Goal: Information Seeking & Learning: Learn about a topic

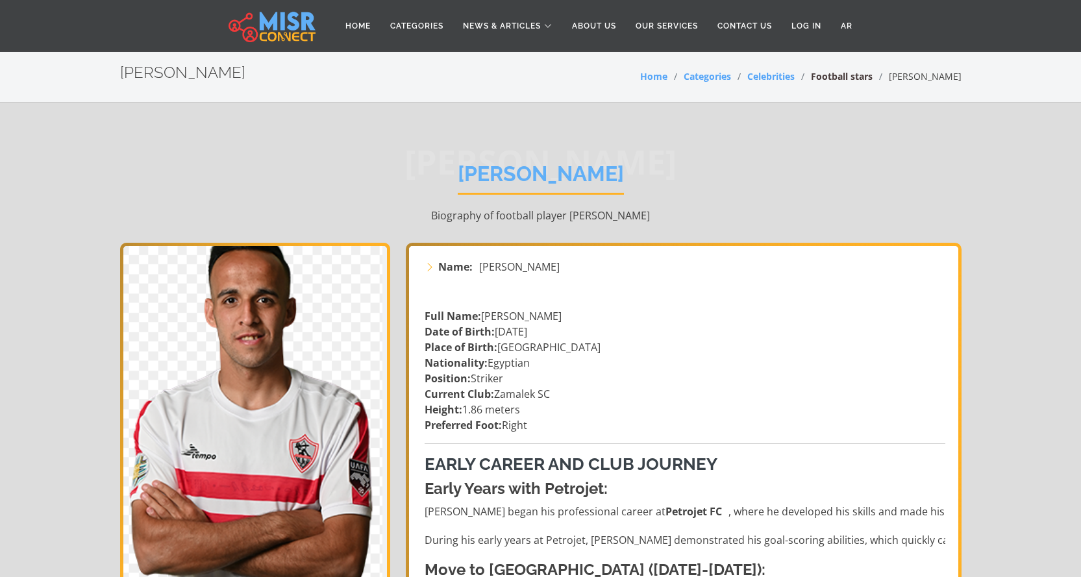
click at [846, 79] on link "Football stars" at bounding box center [842, 76] width 62 height 12
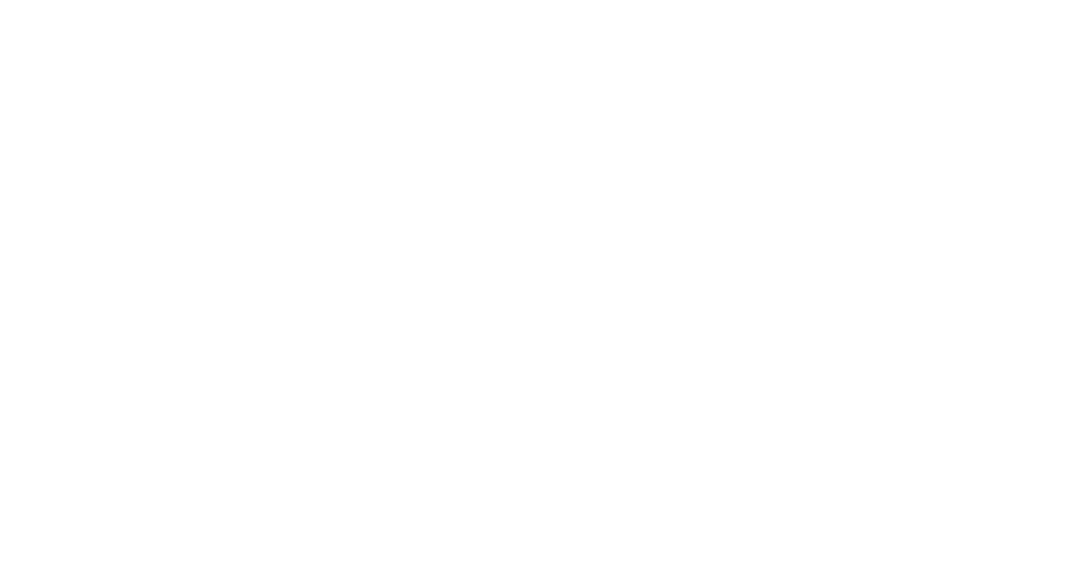
select select "**********"
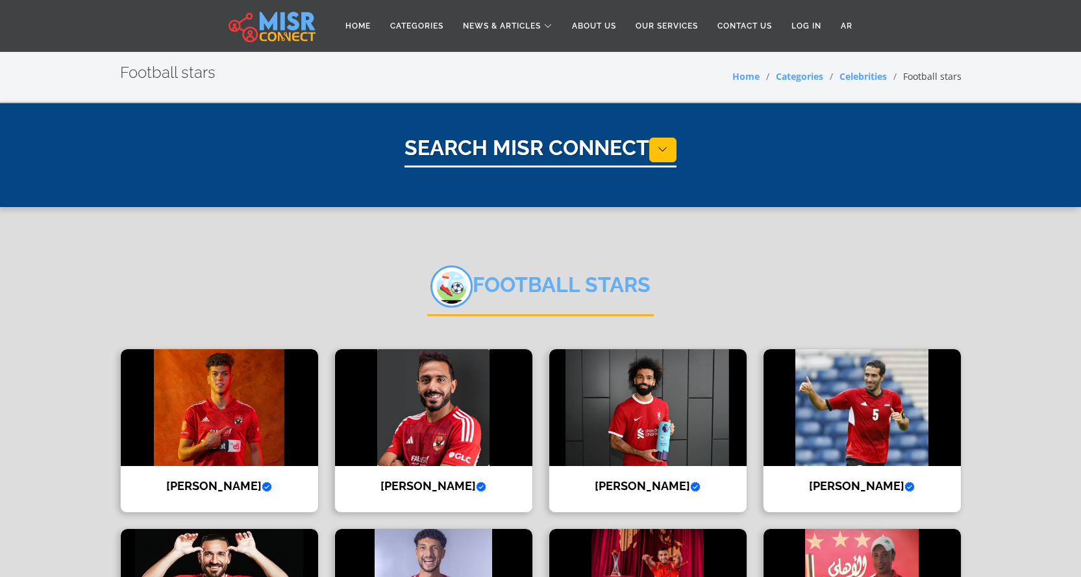
click at [571, 142] on h1 "Search Misr Connect" at bounding box center [540, 152] width 272 height 32
click at [676, 148] on button at bounding box center [662, 150] width 27 height 25
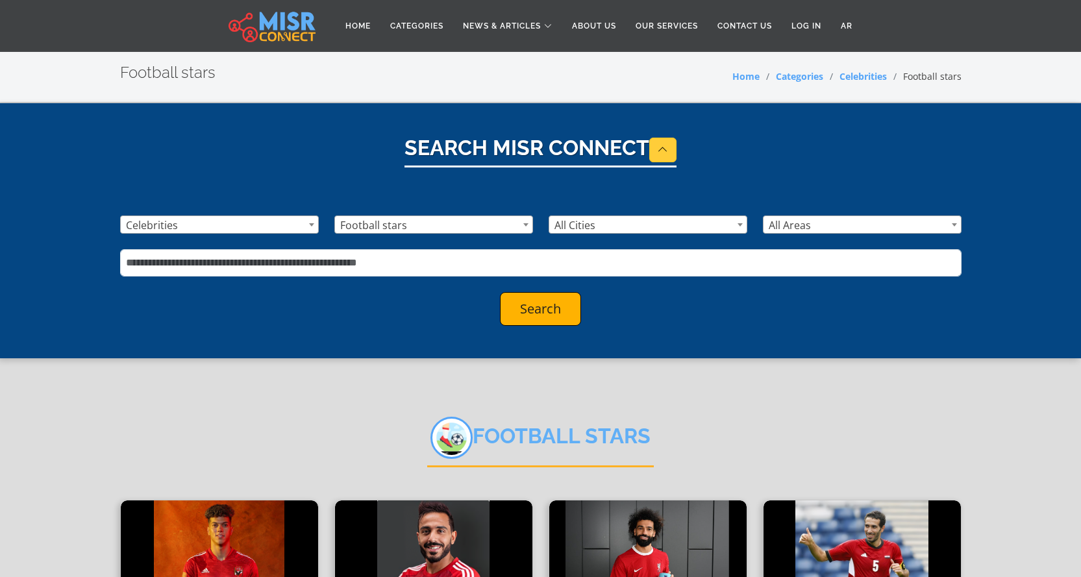
click at [295, 219] on span "Celebrities" at bounding box center [219, 225] width 197 height 18
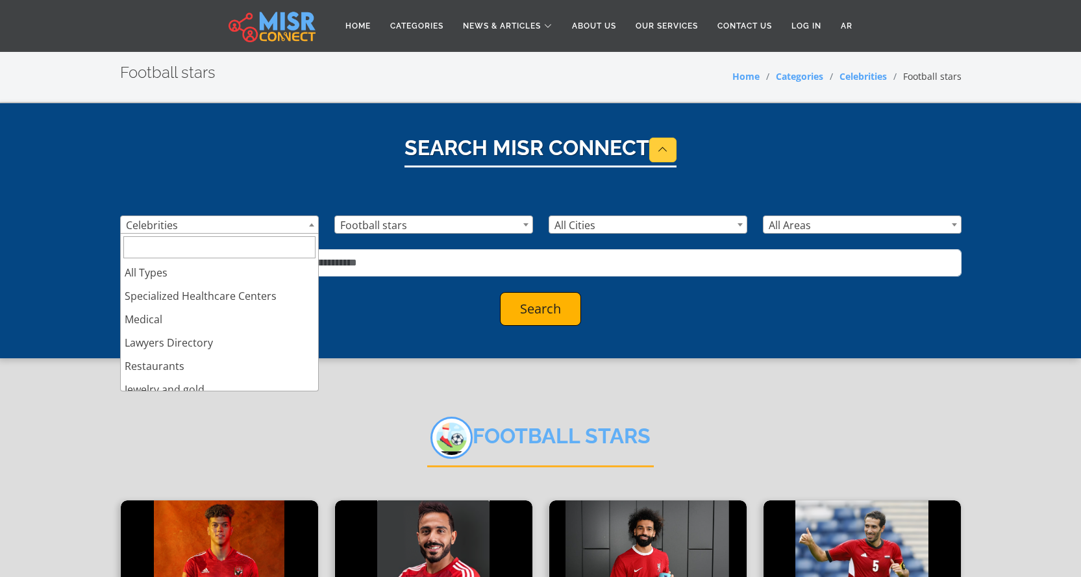
scroll to position [524, 0]
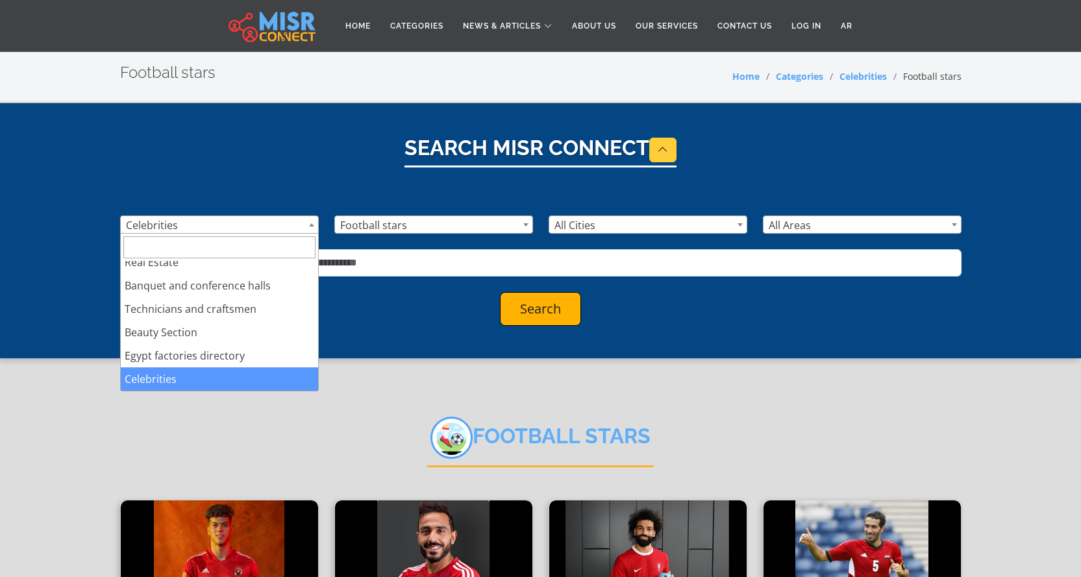
click at [295, 219] on span "Celebrities" at bounding box center [219, 225] width 197 height 18
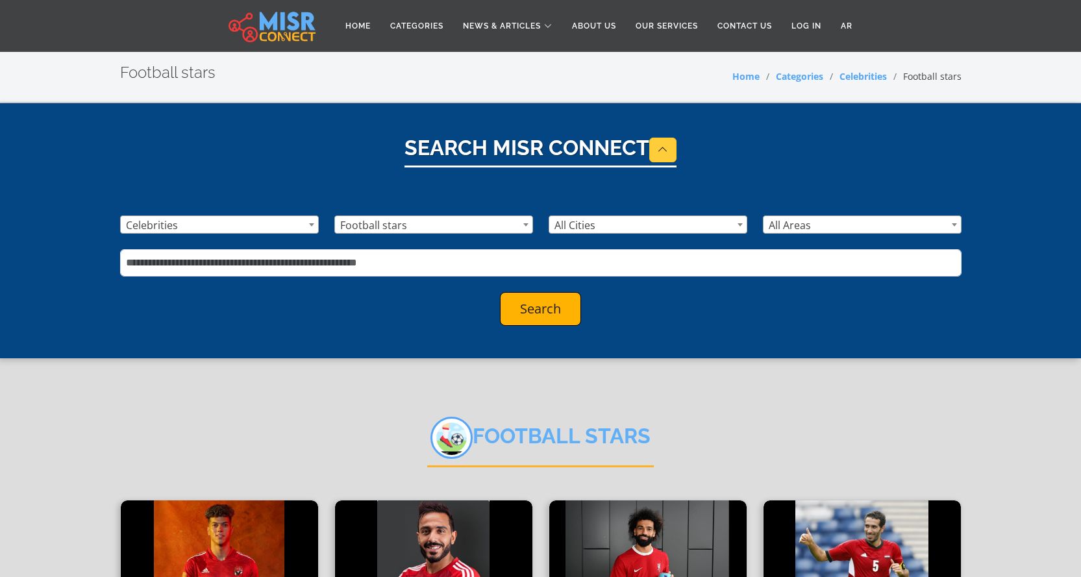
click at [404, 217] on span "Football stars" at bounding box center [433, 225] width 197 height 18
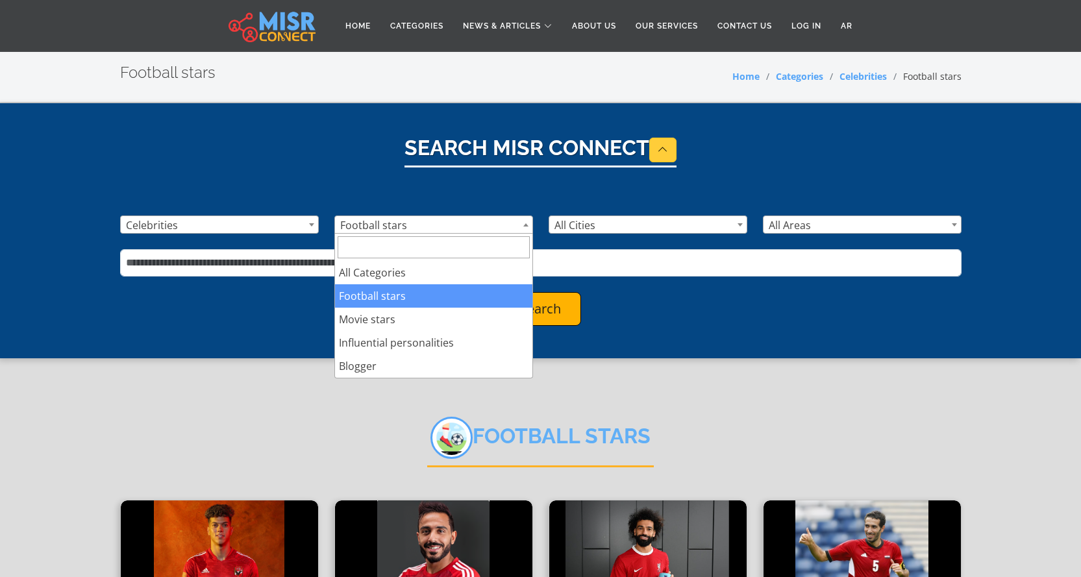
click at [405, 217] on span "Football stars" at bounding box center [433, 225] width 197 height 18
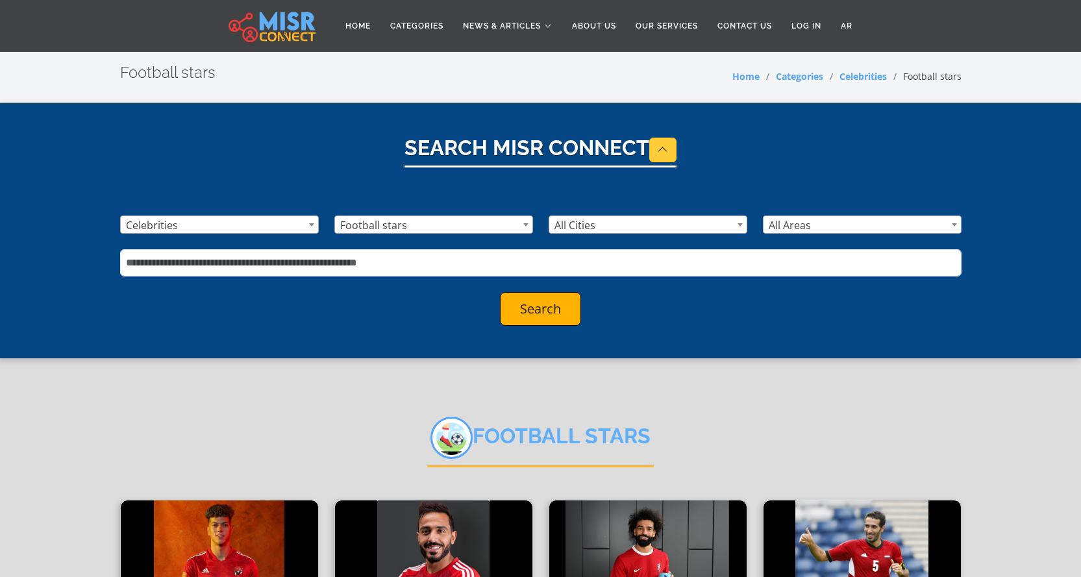
click at [585, 226] on span "All Cities" at bounding box center [647, 225] width 197 height 18
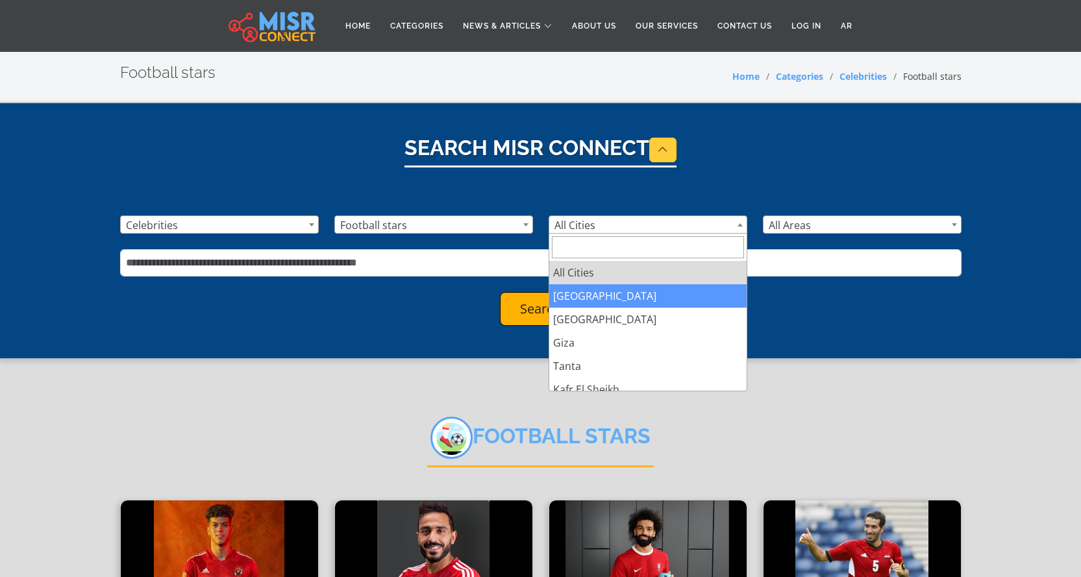
select select "*"
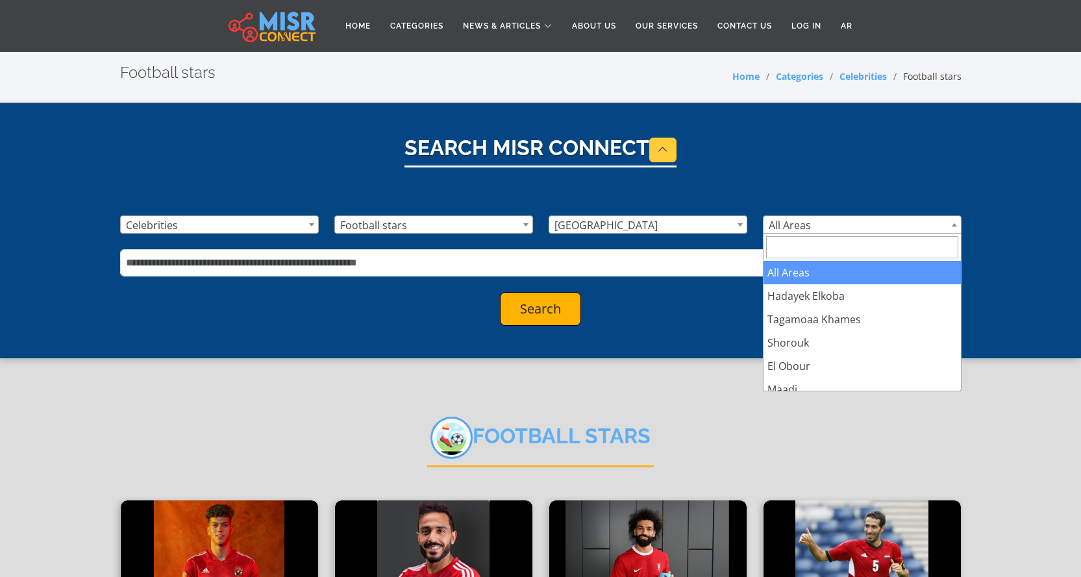
click at [787, 218] on span "All Areas" at bounding box center [861, 225] width 197 height 18
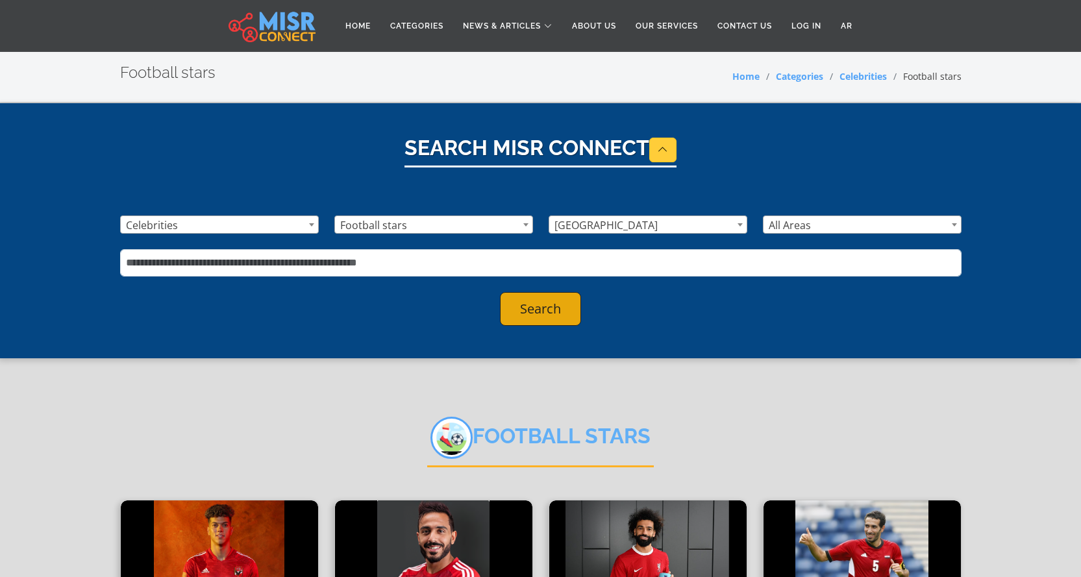
click at [569, 302] on button "Search" at bounding box center [540, 309] width 81 height 34
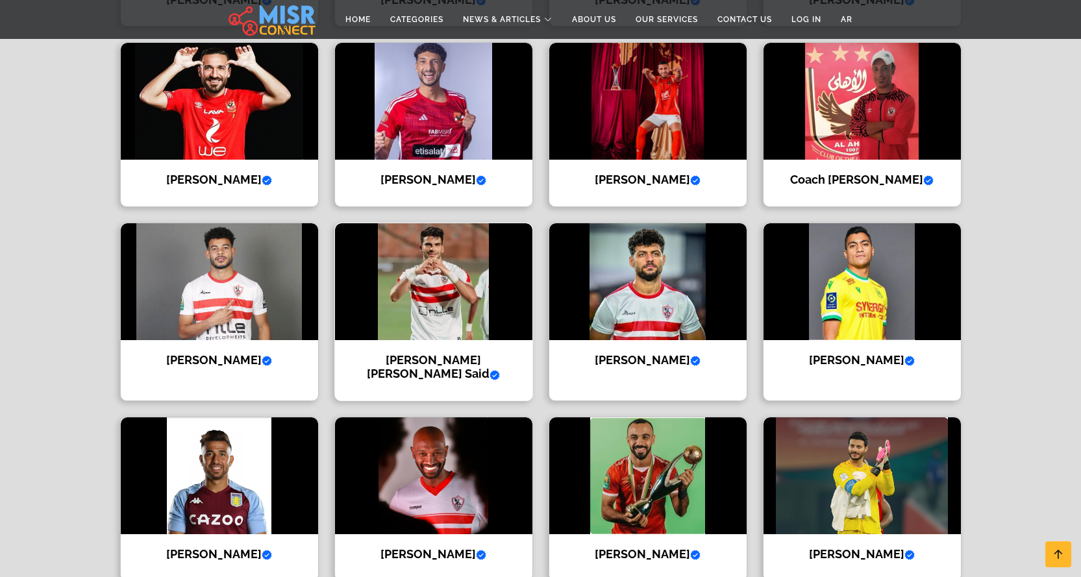
scroll to position [649, 0]
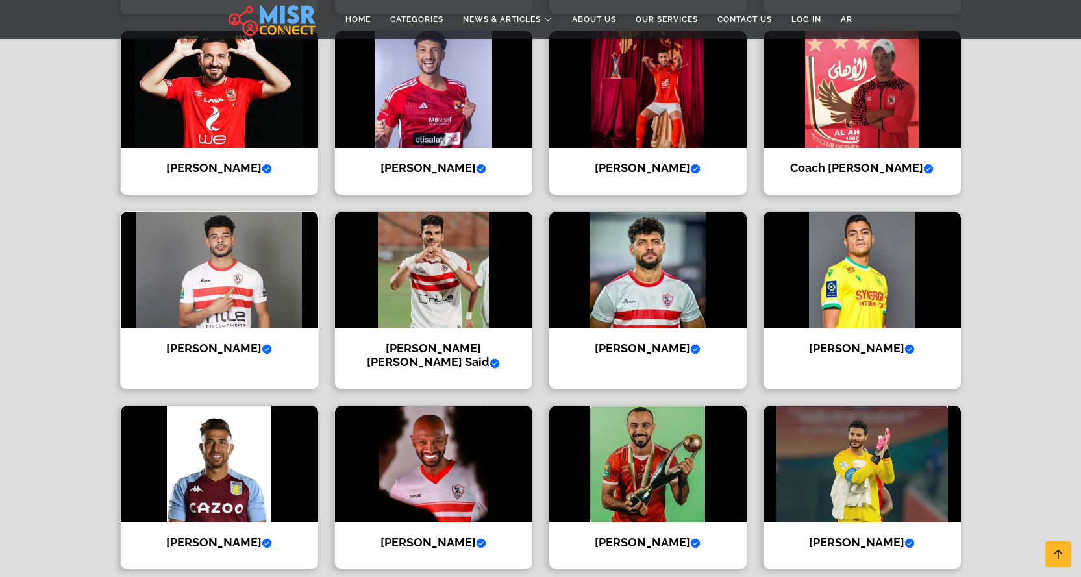
click at [263, 319] on img at bounding box center [219, 270] width 197 height 117
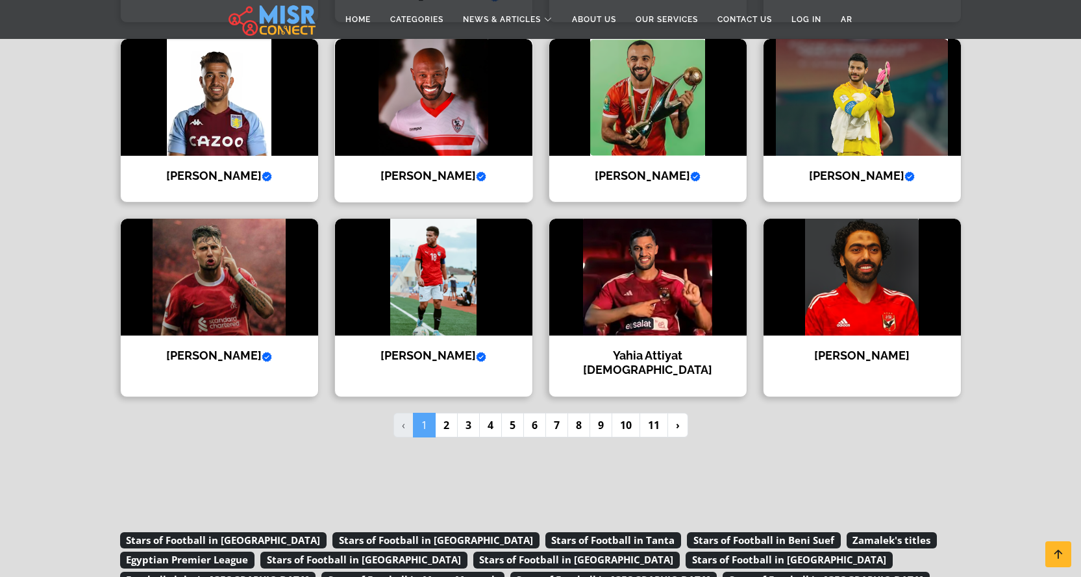
scroll to position [1039, 0]
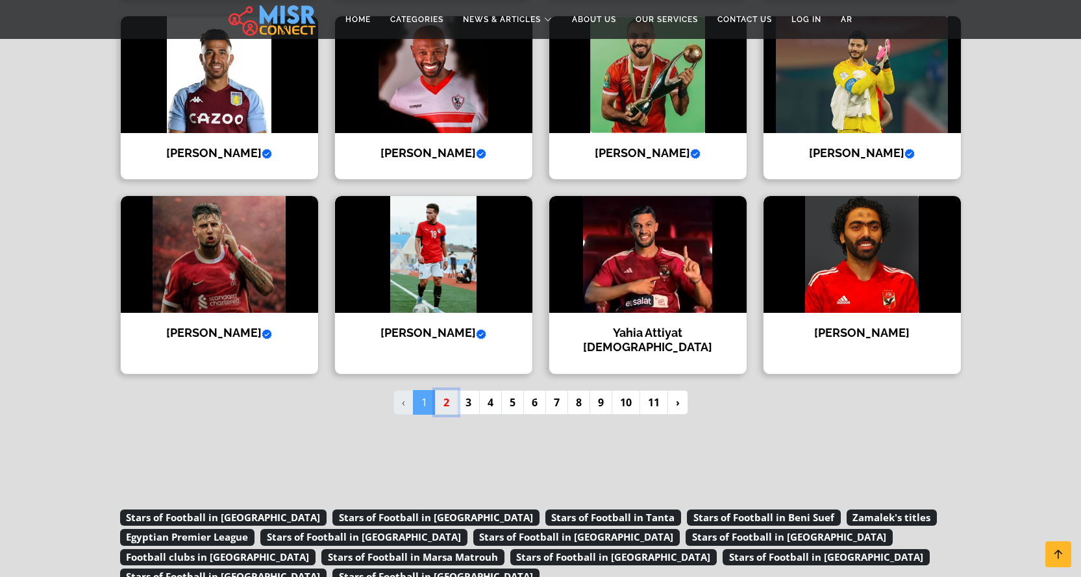
click at [448, 401] on link "2" at bounding box center [446, 402] width 23 height 25
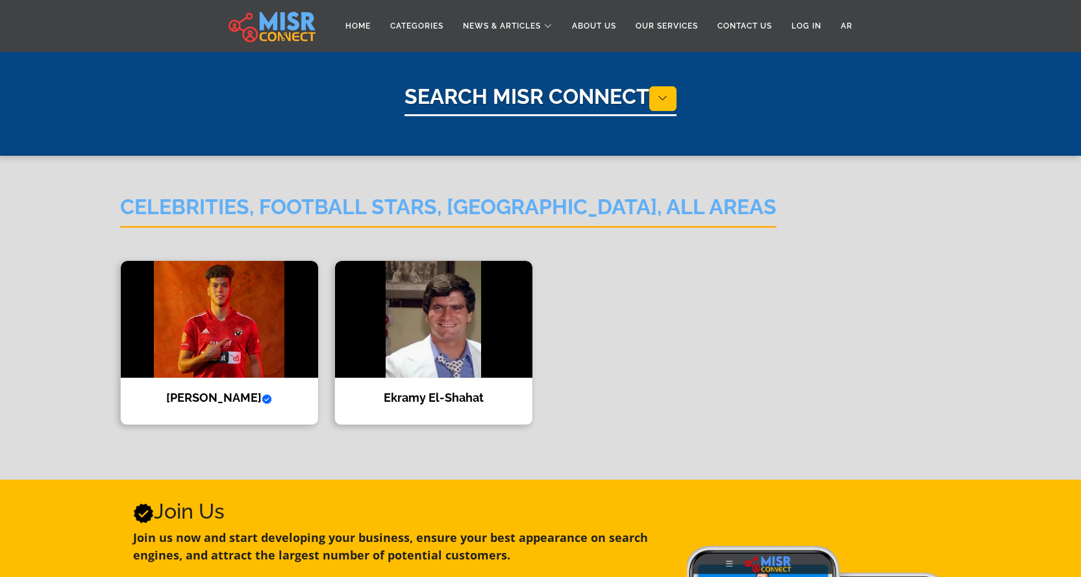
select select "**********"
select select "*"
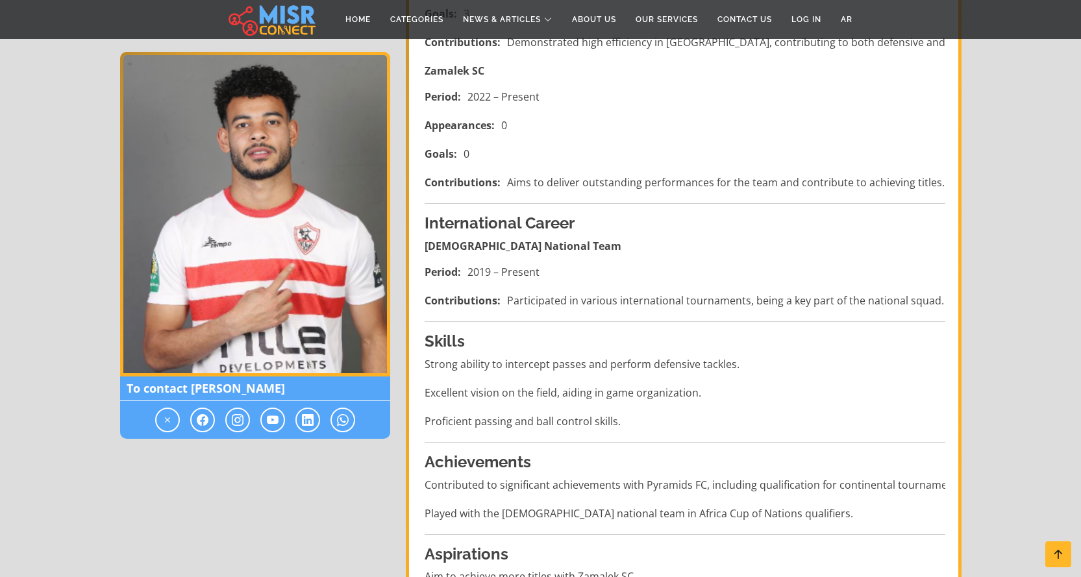
scroll to position [584, 0]
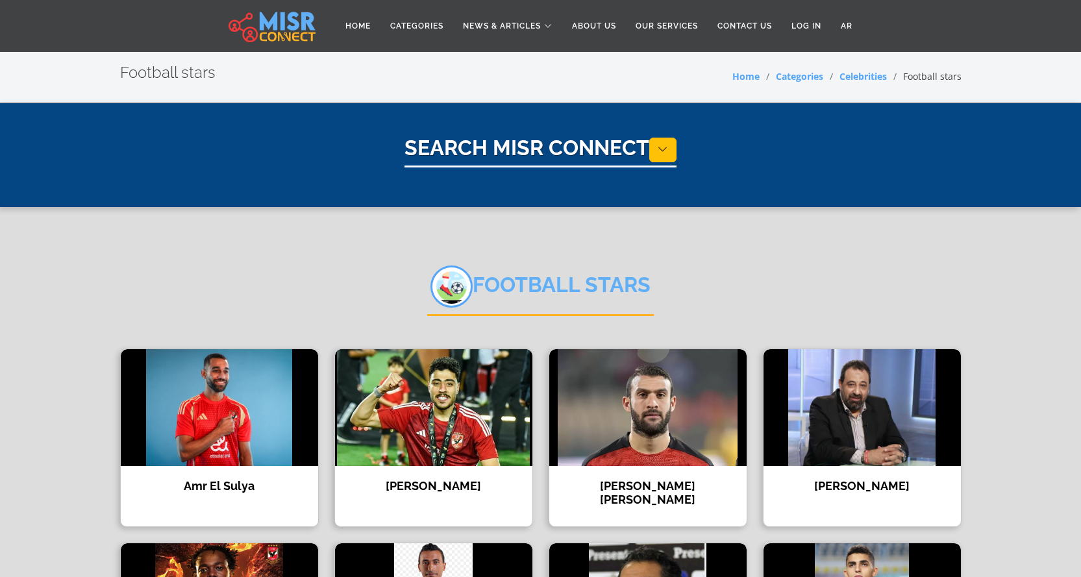
select select "**********"
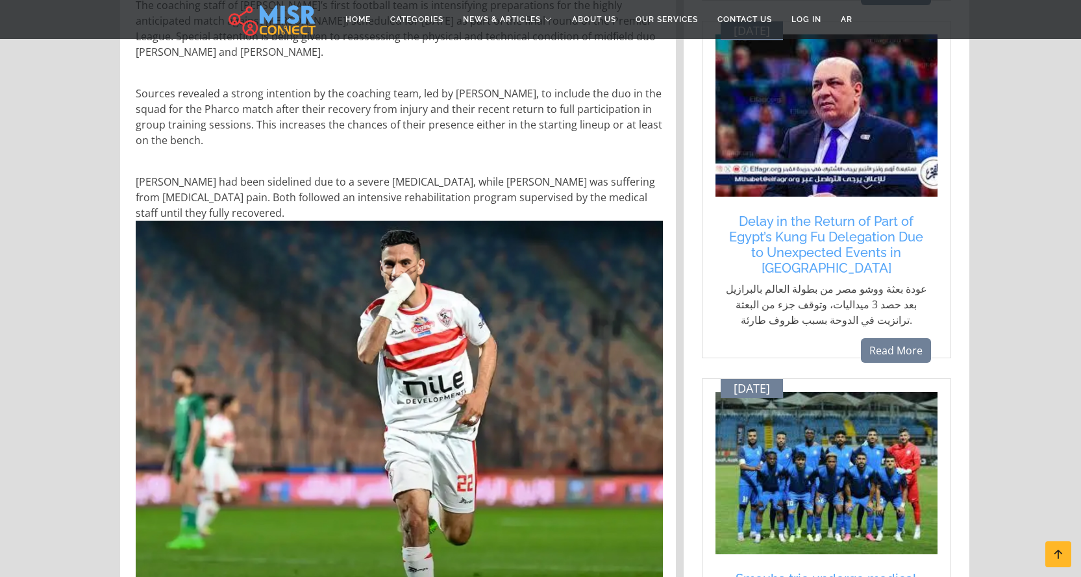
scroll to position [779, 0]
